Goal: Information Seeking & Learning: Learn about a topic

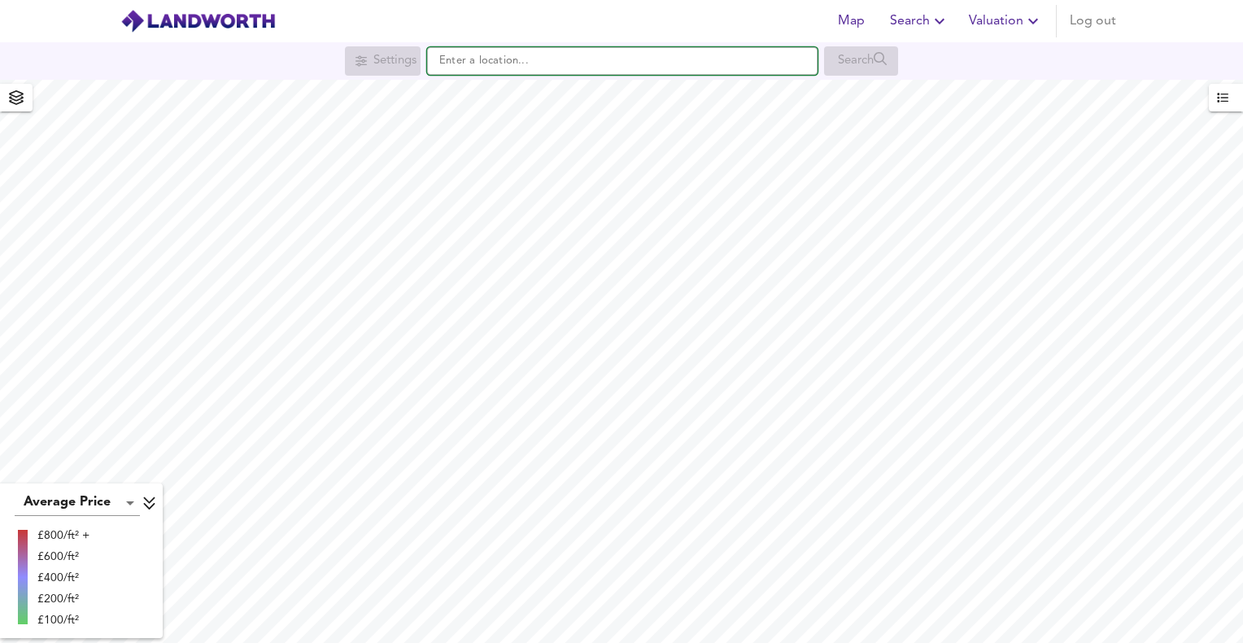
click at [561, 69] on input "text" at bounding box center [622, 61] width 390 height 28
click at [688, 55] on input "text" at bounding box center [622, 61] width 390 height 28
paste input "RH13 8JU"
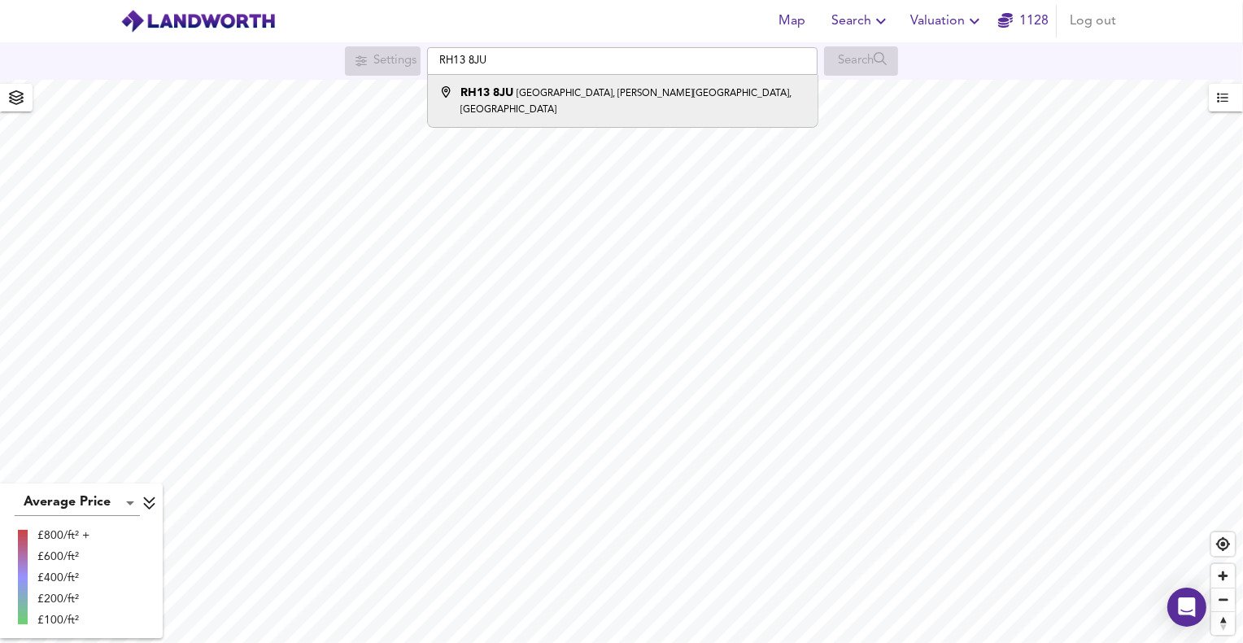
click at [634, 98] on small "[GEOGRAPHIC_DATA], [PERSON_NAME][GEOGRAPHIC_DATA], [GEOGRAPHIC_DATA]" at bounding box center [625, 102] width 331 height 26
type input "[STREET_ADDRESS][PERSON_NAME]"
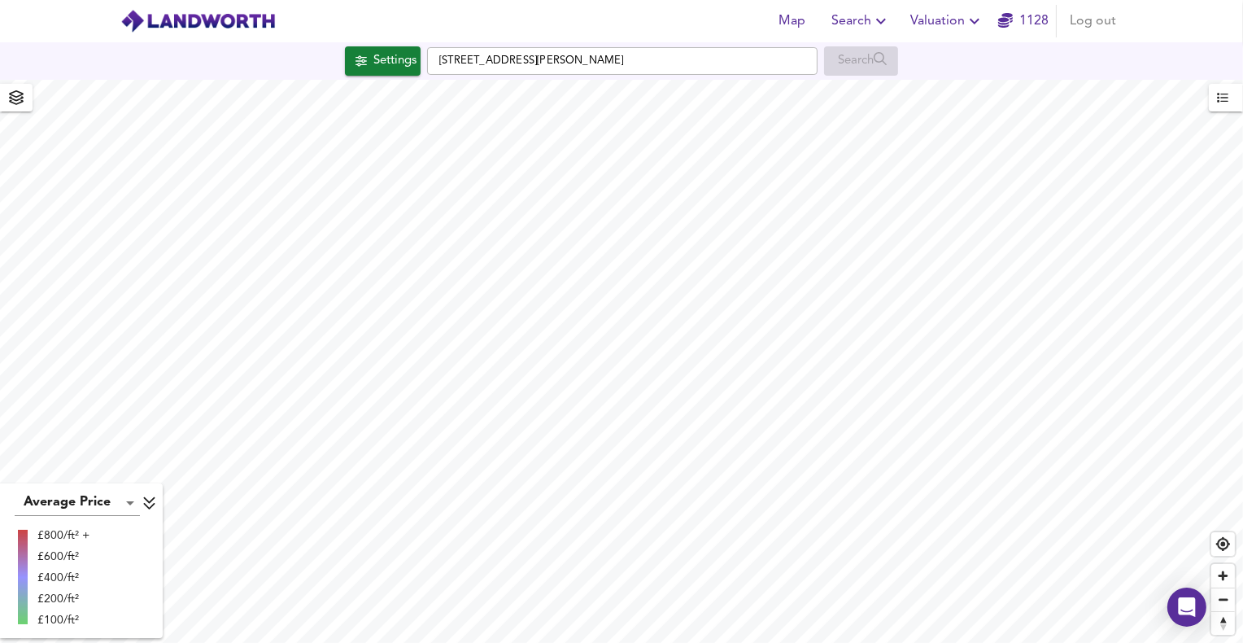
checkbox input "false"
checkbox input "true"
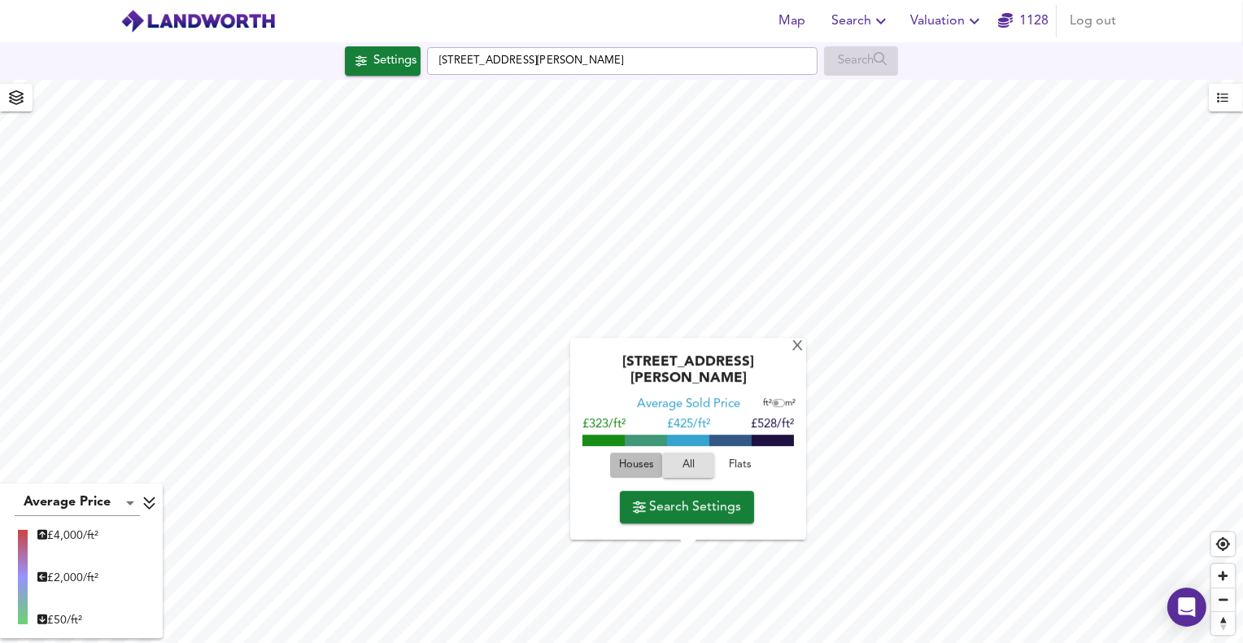
click at [644, 460] on span "Houses" at bounding box center [636, 465] width 44 height 19
